Goal: Task Accomplishment & Management: Complete application form

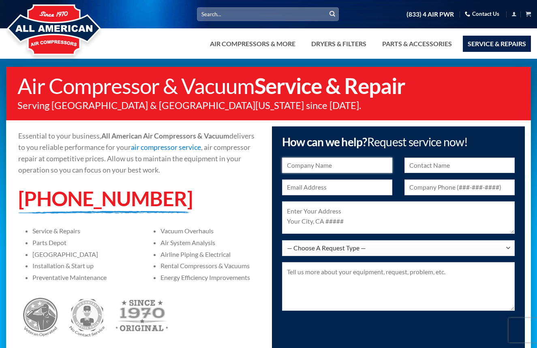
click at [308, 163] on input "text" at bounding box center [337, 166] width 110 height 16
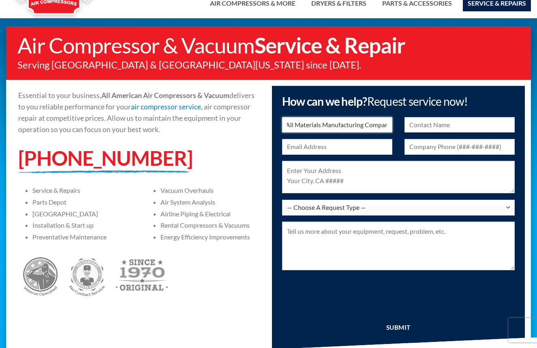
scroll to position [0, 4]
type input "All Materials Manufacturing Company"
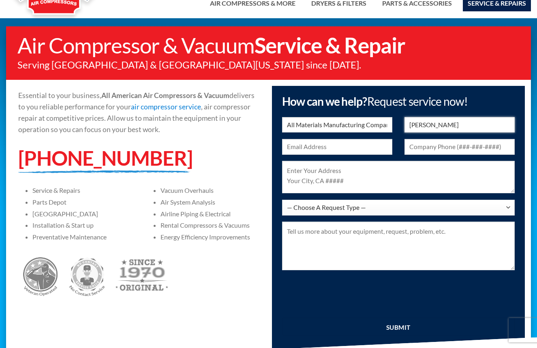
type input "AJ Rojas"
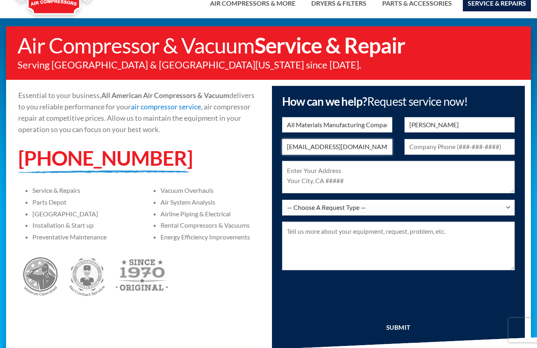
type input "ofcadmin@ammcomfg.com"
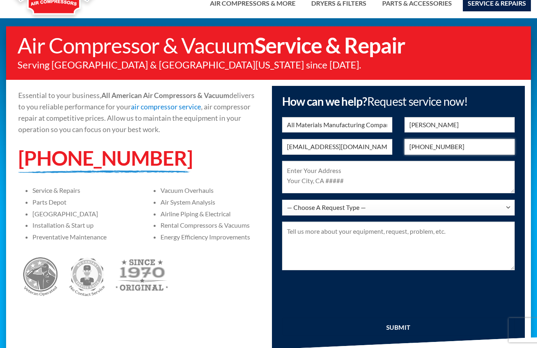
type input "951 603 9603"
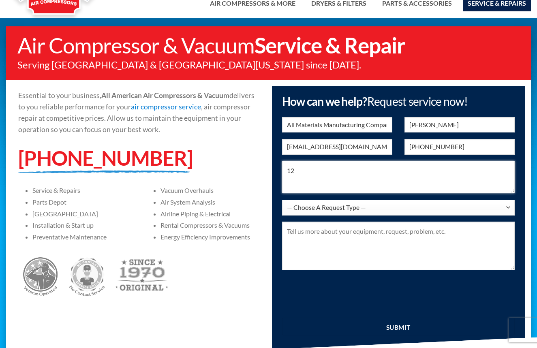
type textarea "1"
type textarea "12166 Severn Way Riverside, CA 92503"
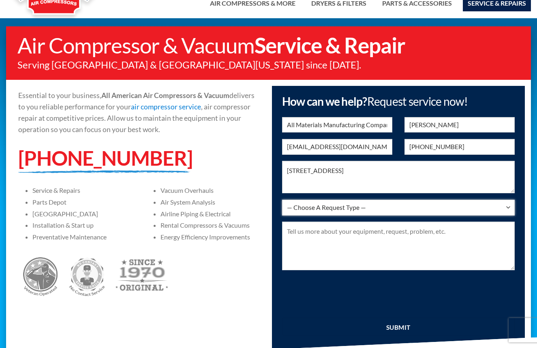
click at [348, 209] on select "— Choose A Request Type — I Have A Question Service & Repair Parts & Accessorie…" at bounding box center [398, 208] width 233 height 16
select select "Service & Repair"
click at [282, 200] on select "— Choose A Request Type — I Have A Question Service & Repair Parts & Accessorie…" at bounding box center [398, 208] width 233 height 16
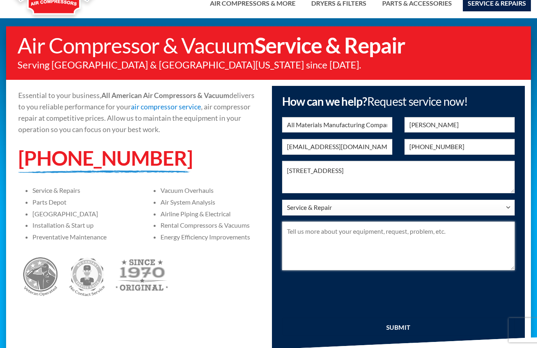
click at [301, 232] on textarea at bounding box center [398, 246] width 233 height 49
paste textarea "We are a medium-sized machine shop in Riverside. We run with a single DeVilbiss…"
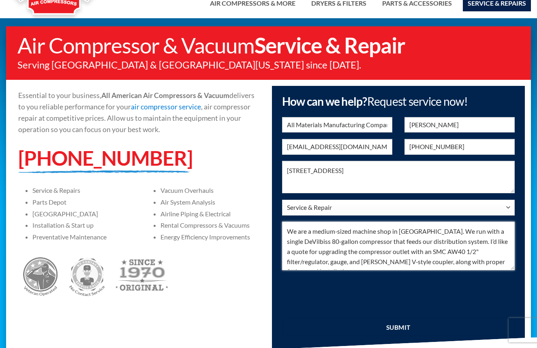
scroll to position [81, 0]
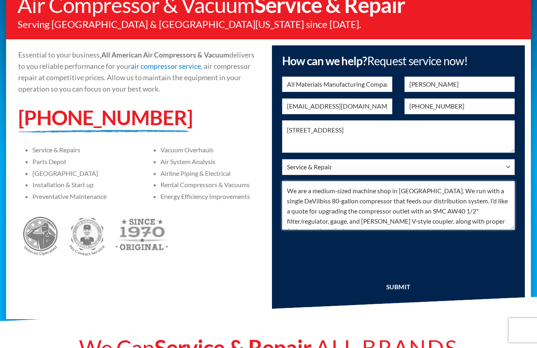
type textarea "We are a medium-sized machine shop in Riverside. We run with a single DeVilbiss…"
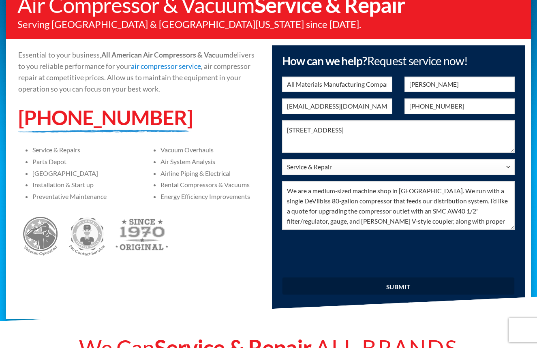
click at [399, 286] on input "submit" at bounding box center [398, 286] width 233 height 18
